Goal: Task Accomplishment & Management: Complete application form

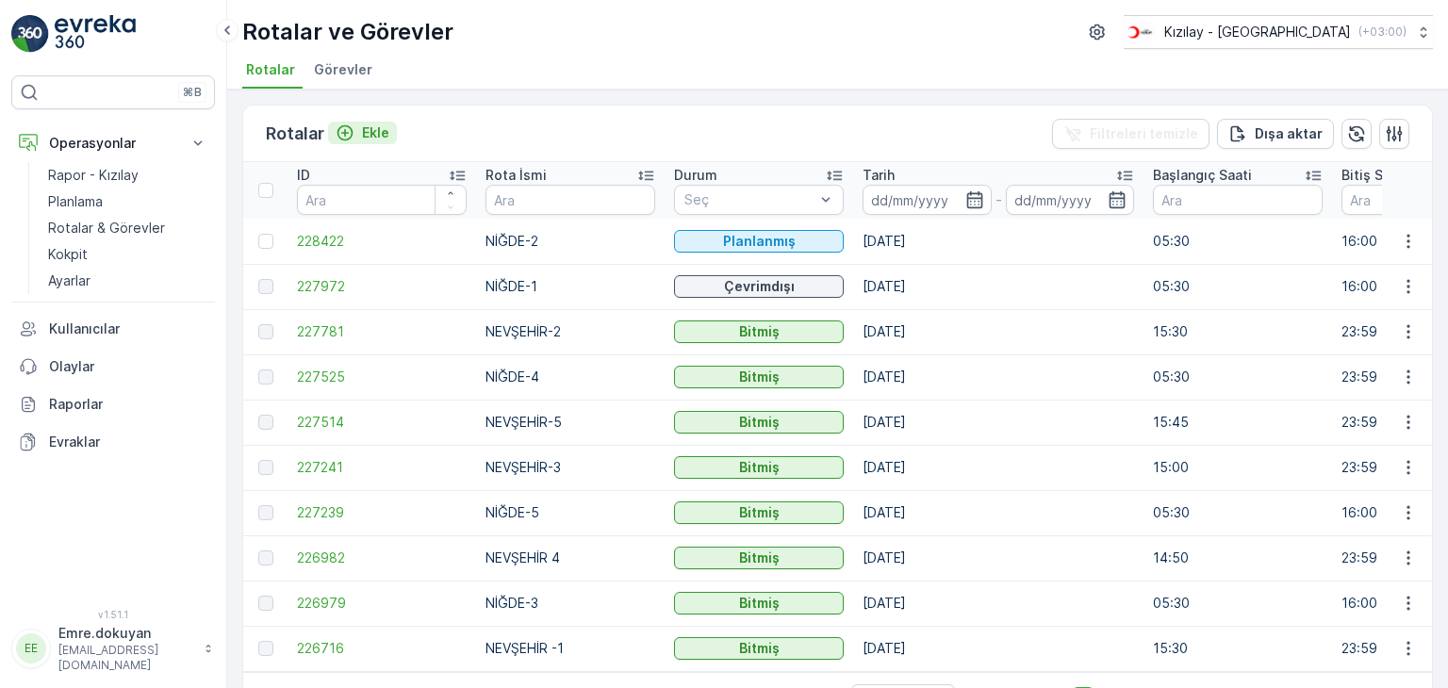
click at [378, 133] on p "Ekle" at bounding box center [375, 132] width 27 height 19
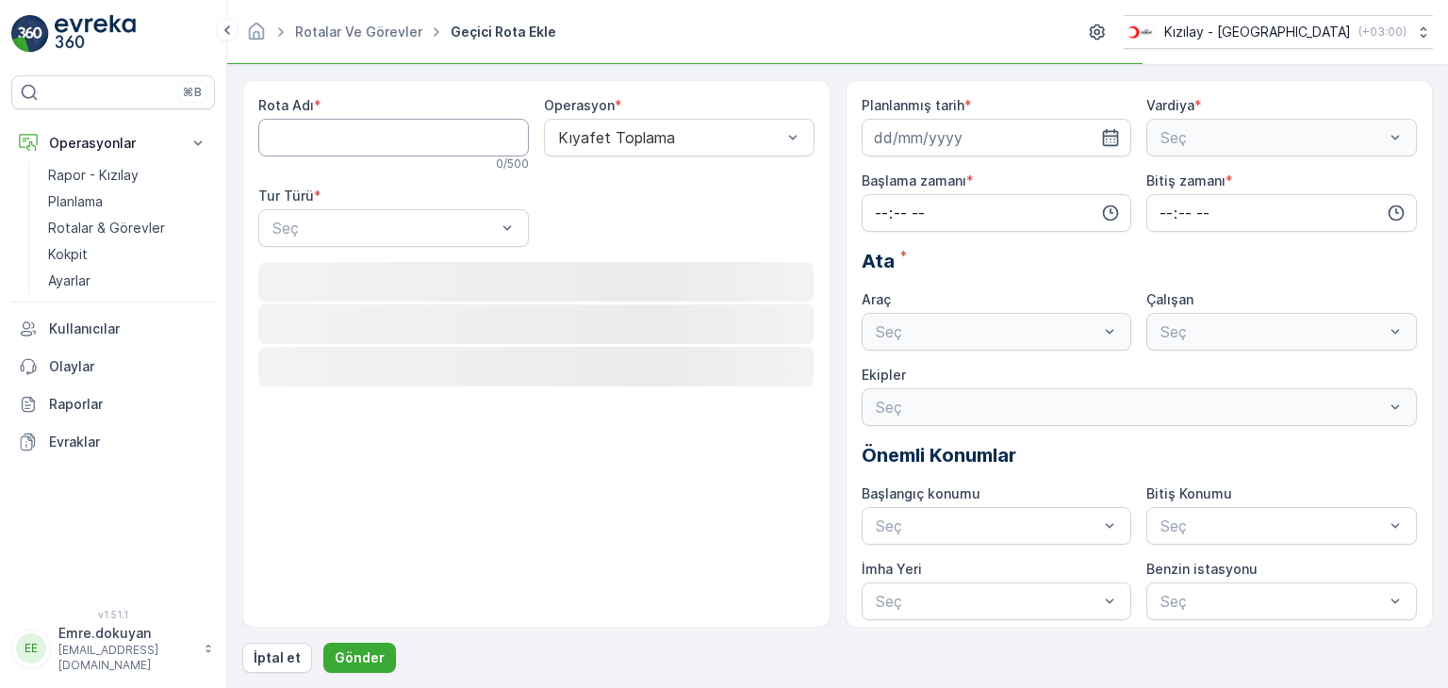
click at [343, 139] on Adı "Rota Adı" at bounding box center [393, 138] width 271 height 38
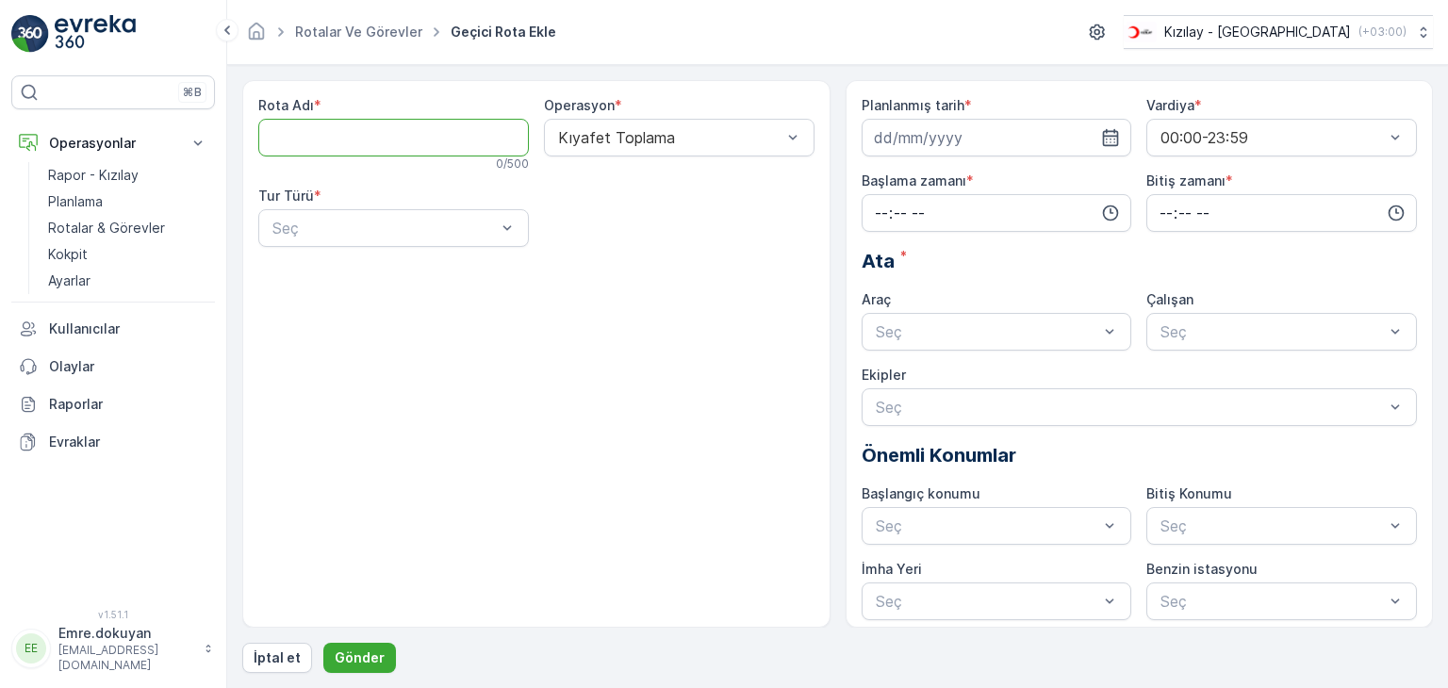
type Adı "NEVŞEHİR 4"
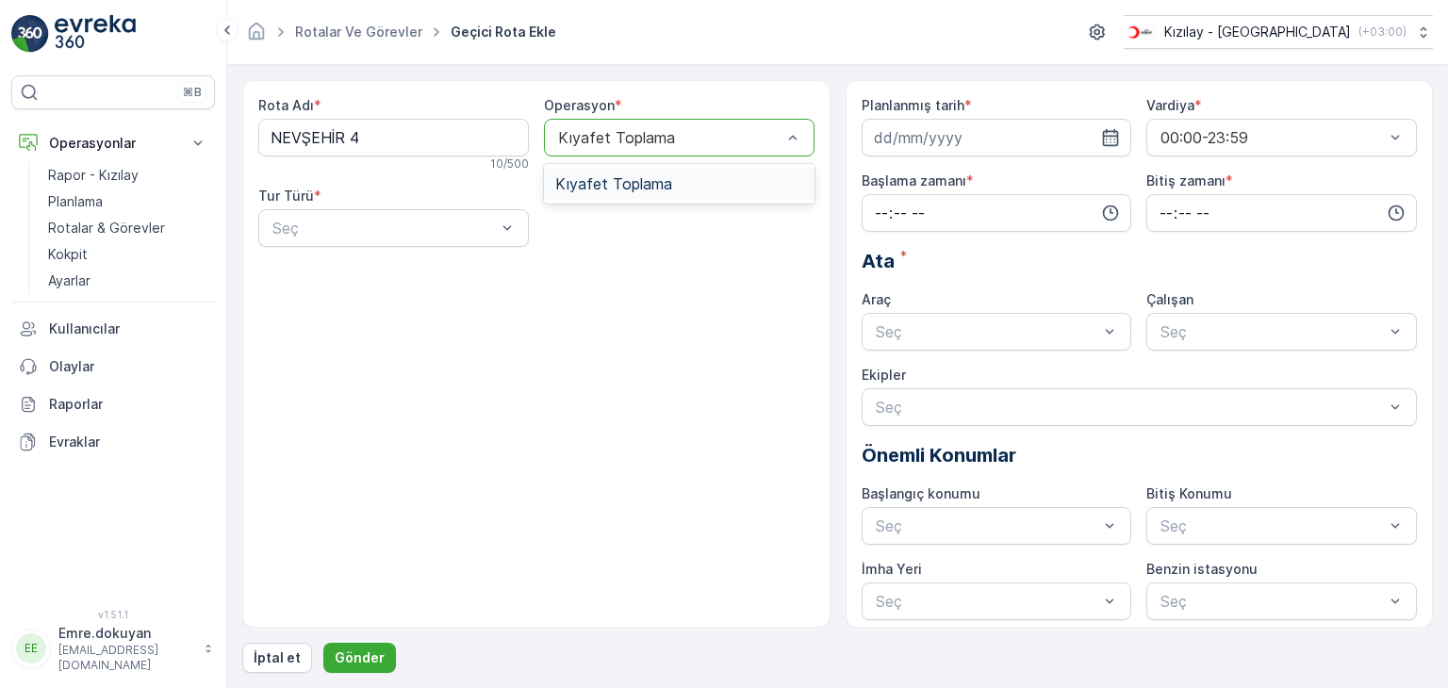
click at [624, 180] on span "Kıyafet Toplama" at bounding box center [613, 183] width 117 height 17
click at [355, 273] on div "Statik" at bounding box center [394, 274] width 248 height 17
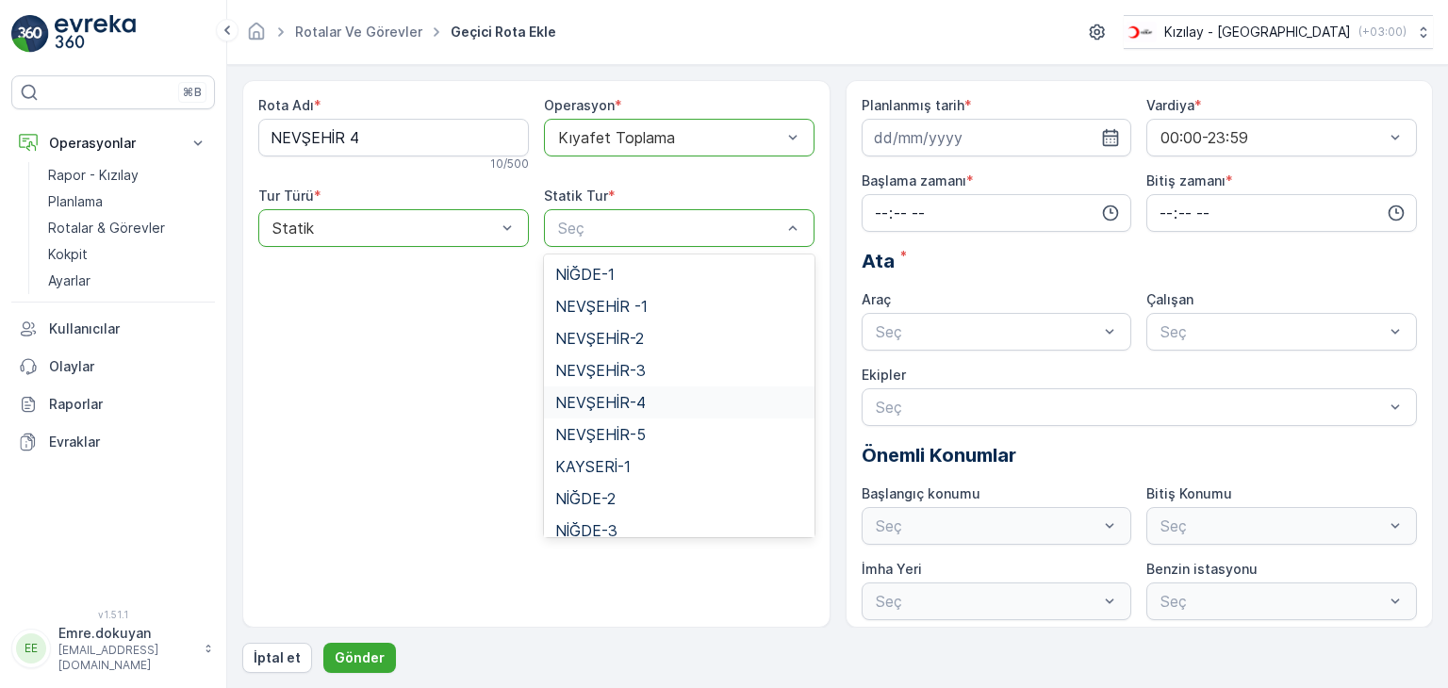
click at [611, 405] on span "NEVŞEHİR-4" at bounding box center [600, 402] width 90 height 17
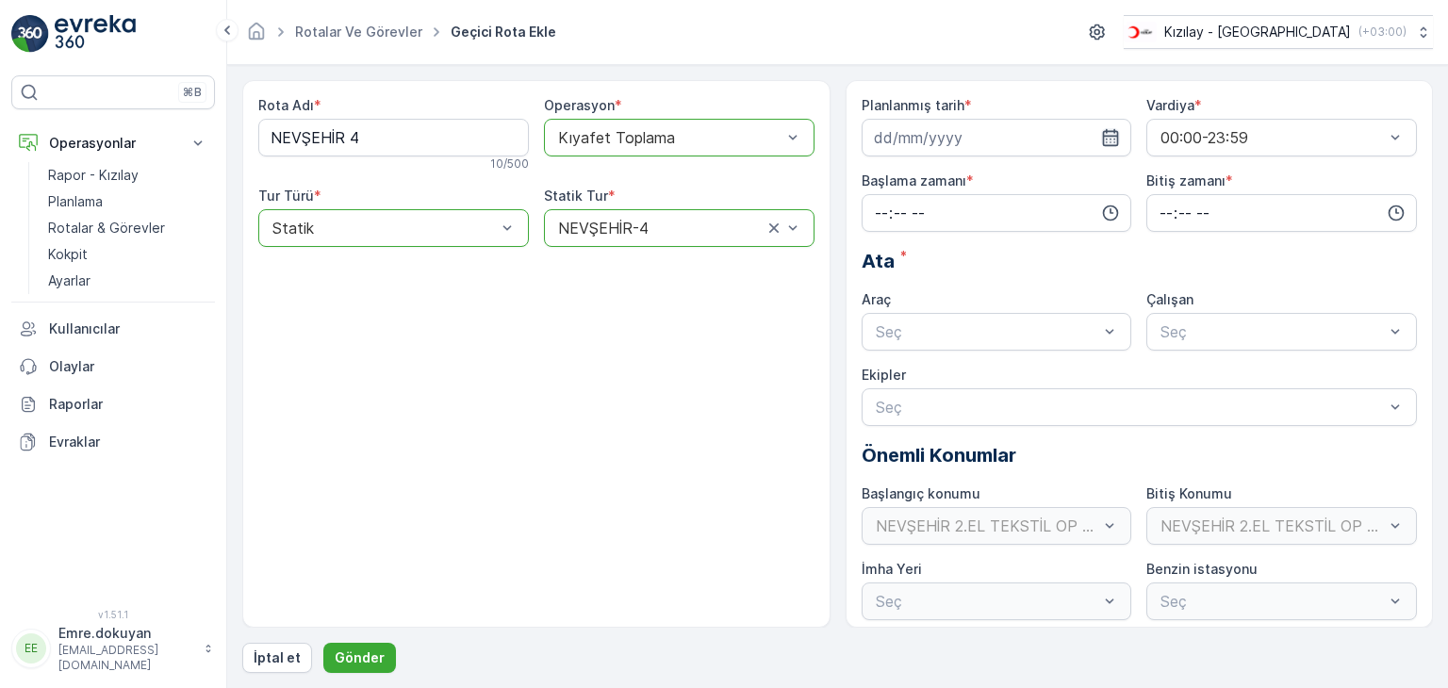
click at [1113, 131] on icon "button" at bounding box center [1110, 137] width 19 height 19
click at [899, 410] on div "29" at bounding box center [894, 407] width 30 height 30
type input "[DATE]"
click at [882, 212] on input "time" at bounding box center [997, 213] width 271 height 38
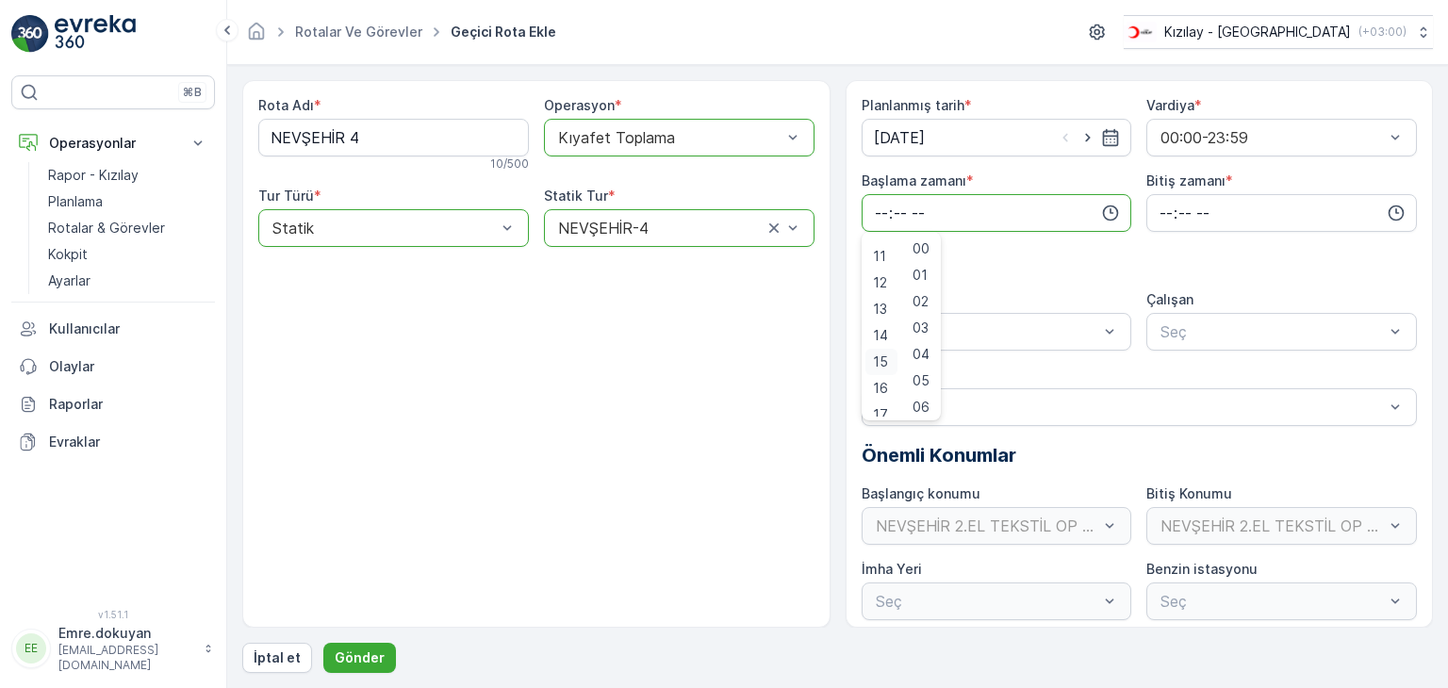
click at [879, 363] on span "15" at bounding box center [880, 362] width 15 height 19
click at [928, 375] on span "30" at bounding box center [920, 377] width 16 height 19
type input "15:30"
click at [1159, 211] on input "time" at bounding box center [1281, 213] width 271 height 38
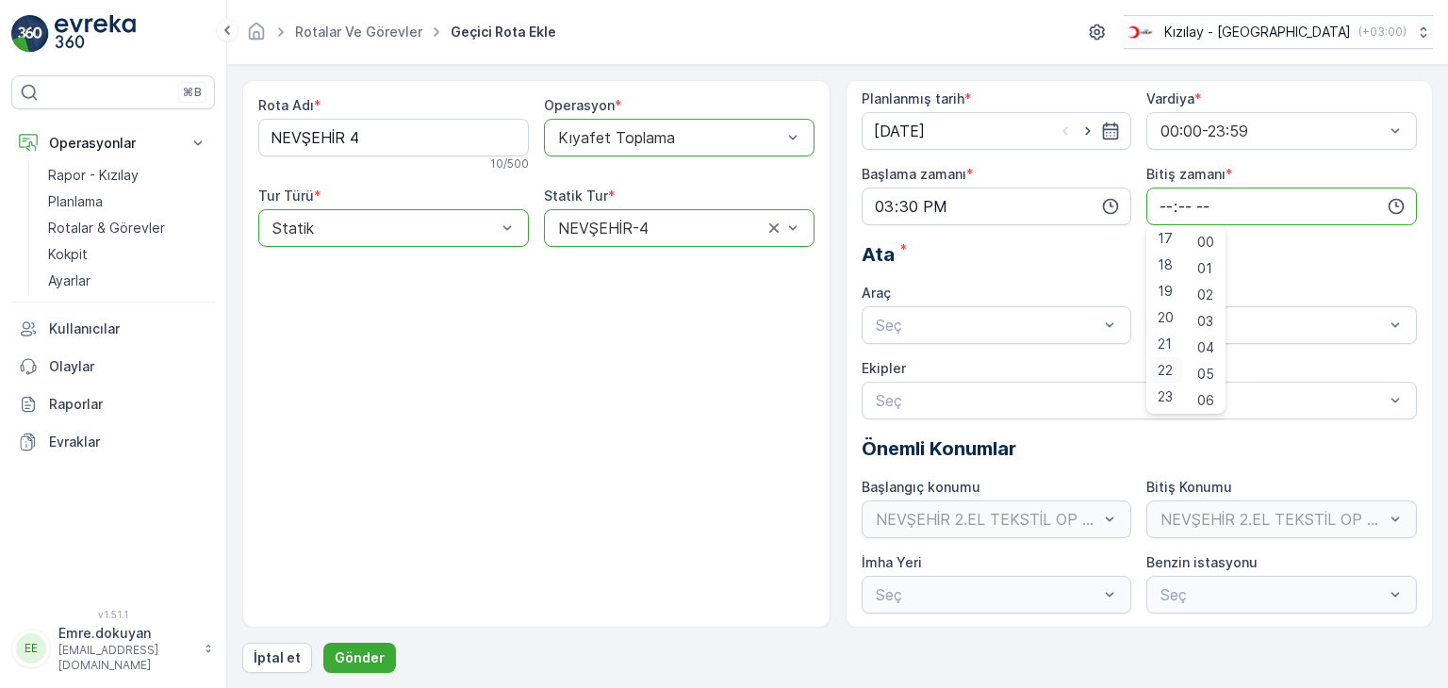
scroll to position [8, 0]
click at [1164, 392] on span "23" at bounding box center [1165, 395] width 15 height 19
click at [1207, 397] on span "59" at bounding box center [1205, 395] width 17 height 19
type input "23:59"
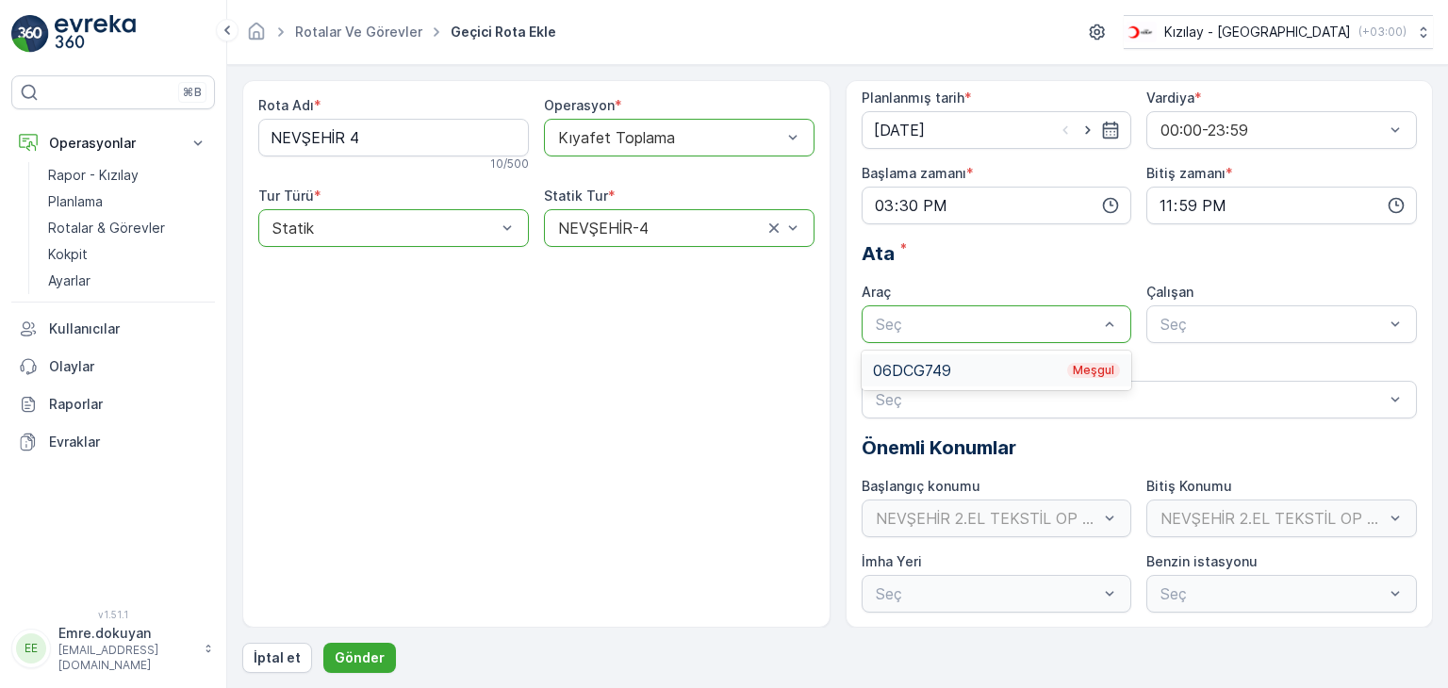
click at [992, 367] on div "06DCG749 Meşgul" at bounding box center [997, 370] width 248 height 17
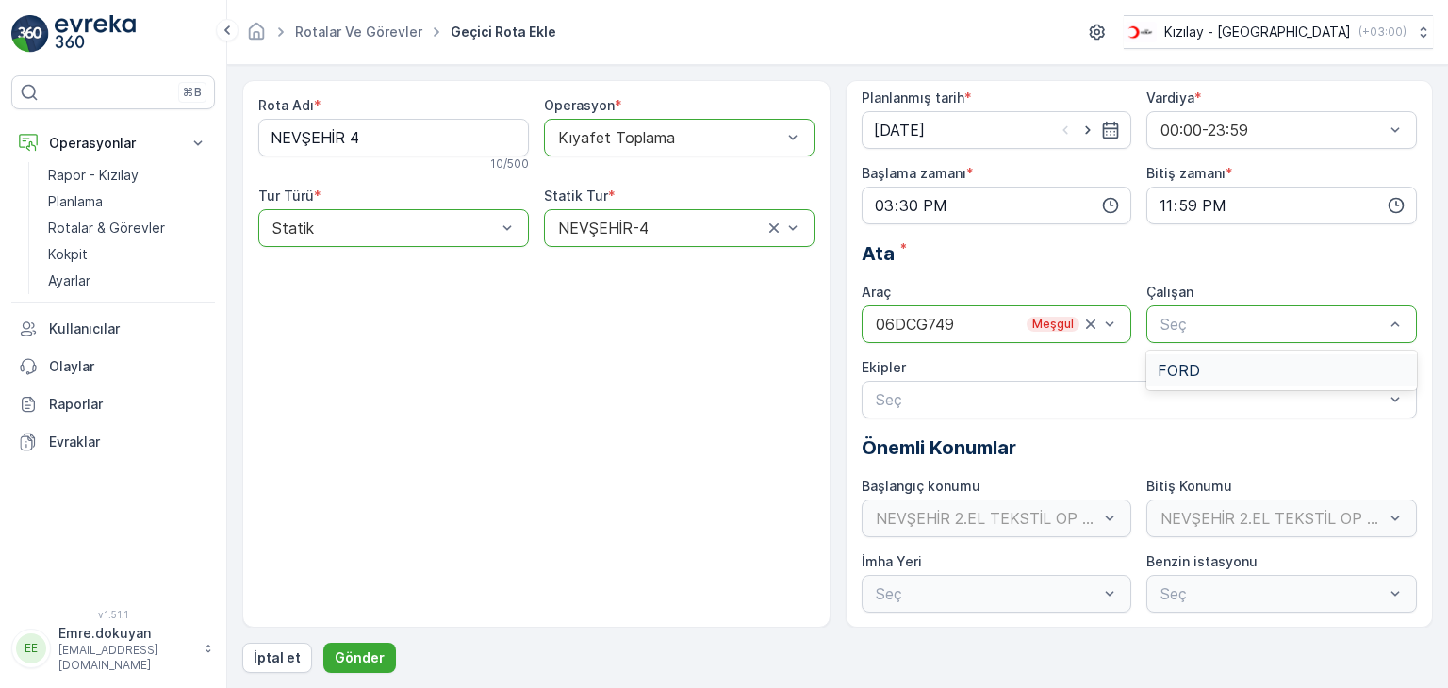
click at [1207, 370] on div "FORD" at bounding box center [1282, 370] width 248 height 17
click at [373, 660] on p "Gönder" at bounding box center [360, 658] width 50 height 19
